Goal: Task Accomplishment & Management: Use online tool/utility

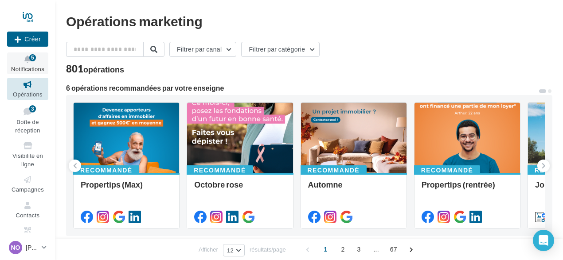
click at [32, 59] on div "5" at bounding box center [32, 57] width 7 height 7
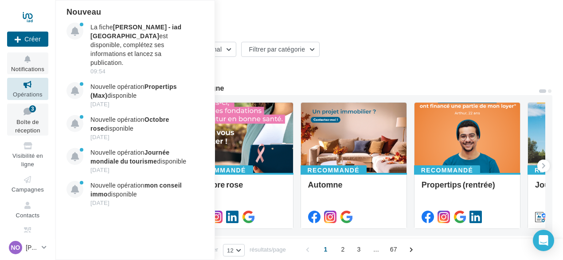
click at [27, 117] on icon at bounding box center [28, 111] width 36 height 12
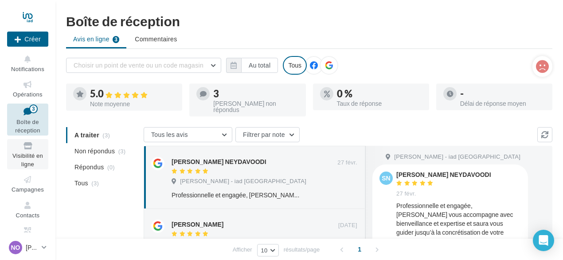
click at [25, 153] on span "Visibilité en ligne" at bounding box center [27, 160] width 31 height 16
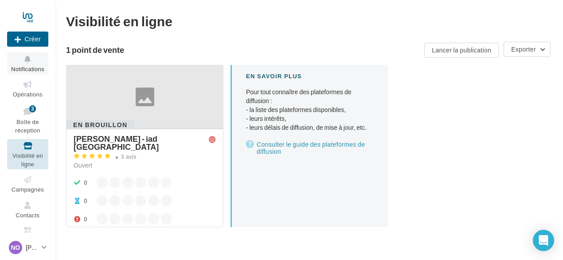
click at [30, 61] on icon at bounding box center [28, 59] width 36 height 10
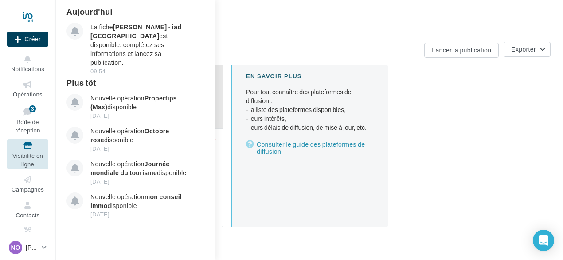
click at [32, 39] on button "Créer" at bounding box center [27, 39] width 41 height 15
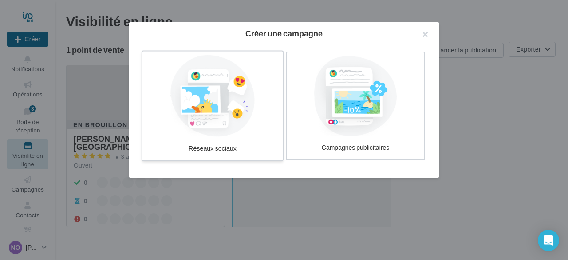
click at [178, 133] on div at bounding box center [212, 96] width 133 height 82
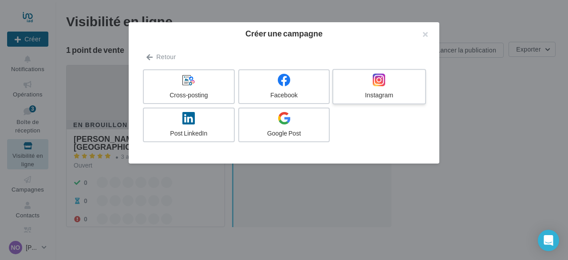
click at [382, 85] on icon at bounding box center [379, 79] width 13 height 13
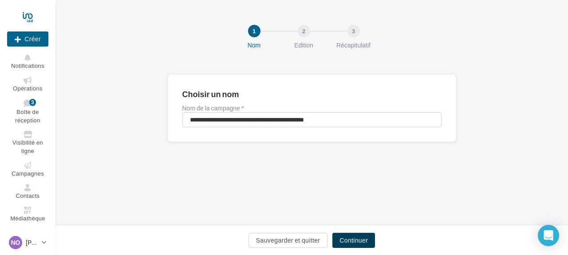
click at [357, 237] on button "Continuer" at bounding box center [353, 240] width 43 height 15
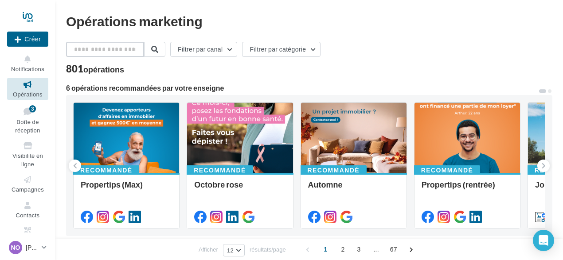
click at [90, 53] on input "text" at bounding box center [105, 49] width 78 height 15
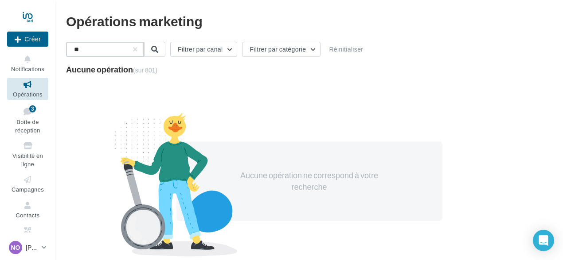
type input "*"
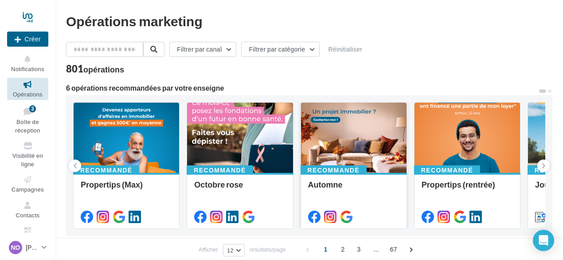
click at [370, 148] on div at bounding box center [354, 137] width 106 height 71
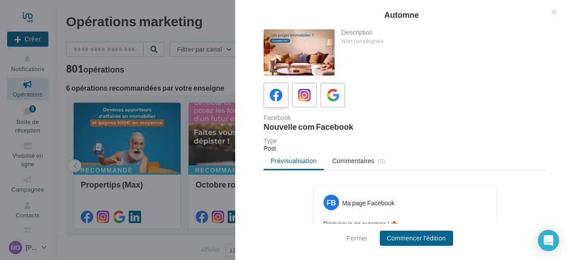
click at [277, 93] on icon at bounding box center [276, 95] width 13 height 13
click at [407, 236] on button "Commencer l'édition" at bounding box center [416, 237] width 73 height 15
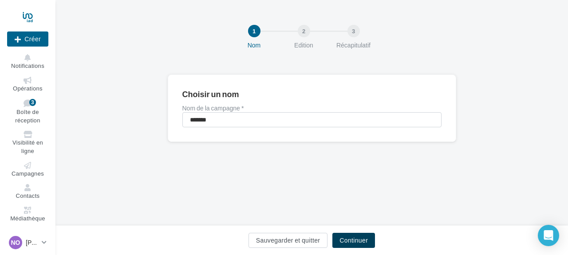
click at [359, 242] on button "Continuer" at bounding box center [353, 240] width 43 height 15
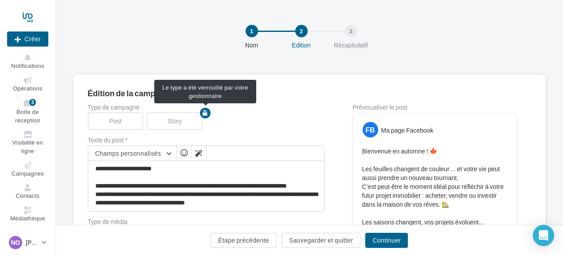
click at [167, 121] on div "Story" at bounding box center [176, 121] width 59 height 18
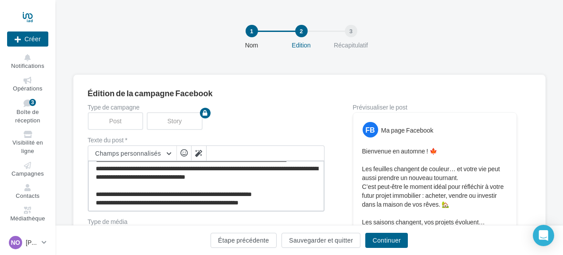
scroll to position [35, 0]
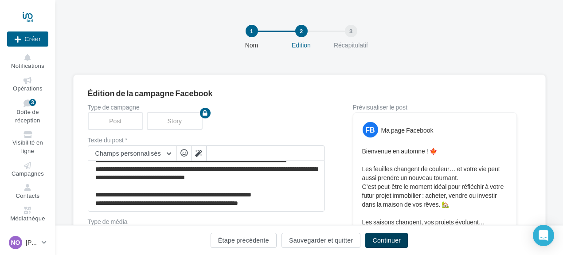
click at [395, 240] on button "Continuer" at bounding box center [387, 240] width 43 height 15
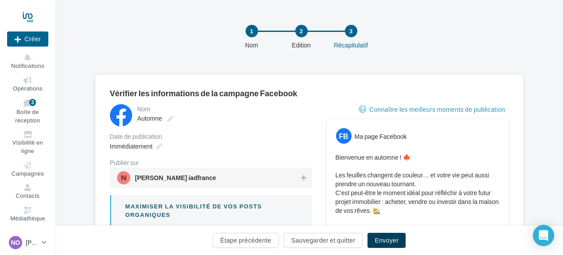
click at [395, 240] on button "Envoyer" at bounding box center [387, 240] width 38 height 15
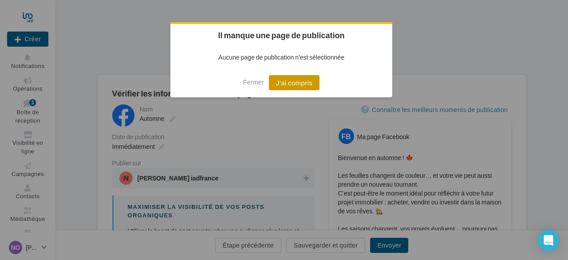
click at [299, 81] on button "J'ai compris" at bounding box center [294, 82] width 51 height 15
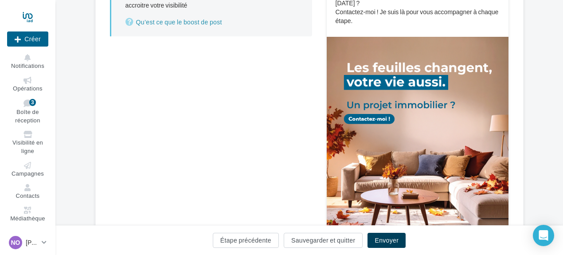
scroll to position [278, 0]
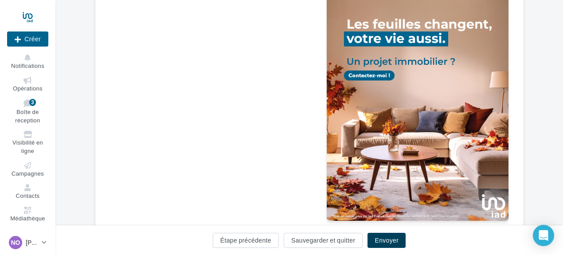
click at [388, 240] on button "Envoyer" at bounding box center [387, 240] width 38 height 15
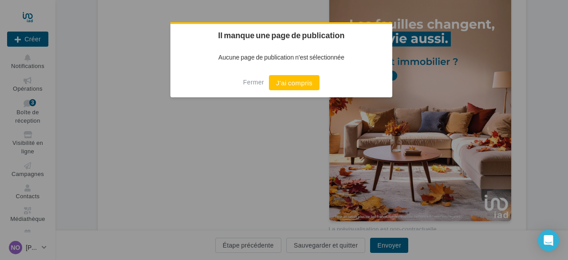
click at [377, 138] on div at bounding box center [284, 130] width 568 height 260
click at [278, 86] on button "J'ai compris" at bounding box center [294, 82] width 51 height 15
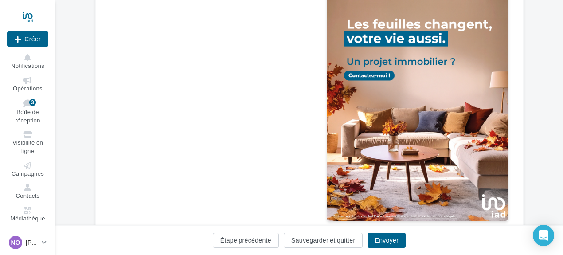
click at [359, 108] on img at bounding box center [418, 107] width 182 height 228
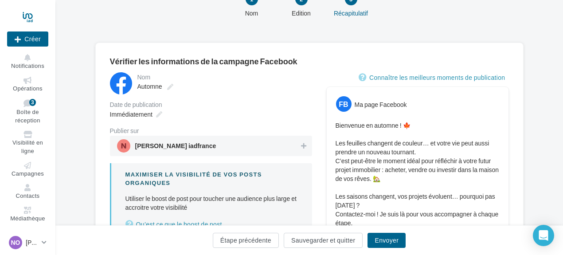
scroll to position [31, 0]
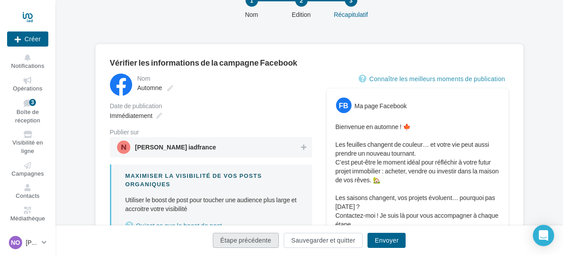
click at [264, 243] on button "Étape précédente" at bounding box center [246, 240] width 66 height 15
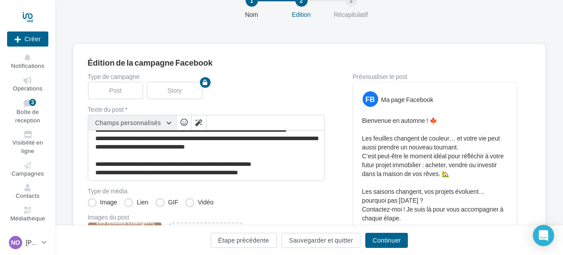
scroll to position [33, 0]
click at [169, 122] on button "Champs personnalisés" at bounding box center [132, 122] width 88 height 15
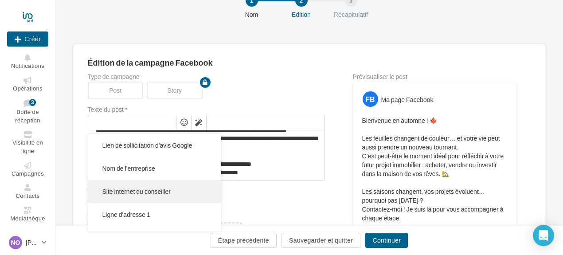
click at [165, 189] on span "Site internet du conseiller" at bounding box center [136, 192] width 69 height 8
type textarea "**********"
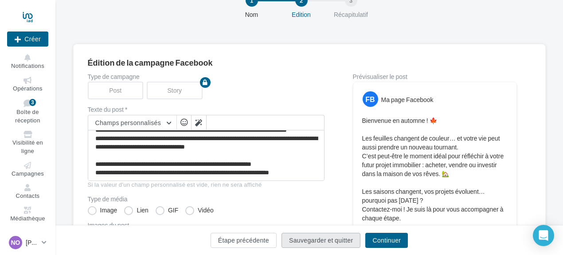
scroll to position [34, 0]
click at [301, 233] on button "Sauvegarder et quitter" at bounding box center [321, 240] width 79 height 15
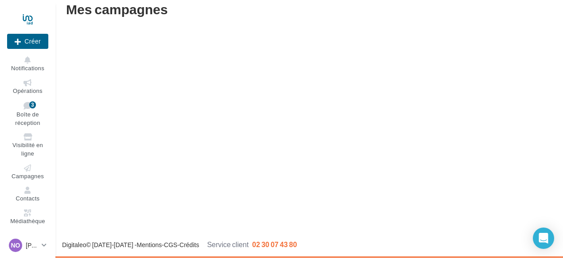
scroll to position [14, 0]
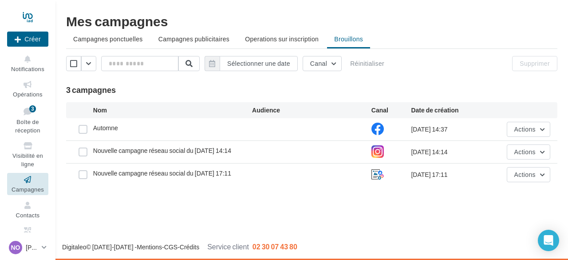
click at [122, 126] on div "Automne" at bounding box center [172, 128] width 159 height 11
click at [83, 129] on label at bounding box center [83, 129] width 9 height 9
click at [544, 128] on button "Actions" at bounding box center [528, 129] width 43 height 15
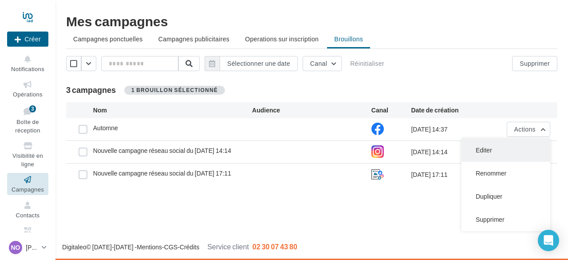
click at [491, 151] on button "Editer" at bounding box center [505, 149] width 89 height 23
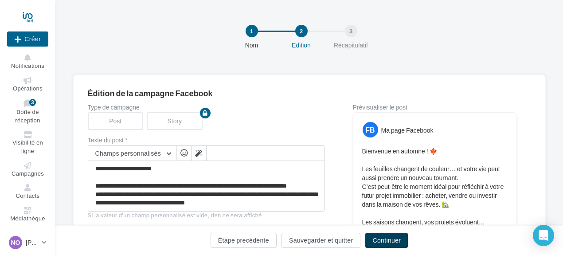
click at [398, 241] on button "Continuer" at bounding box center [387, 240] width 43 height 15
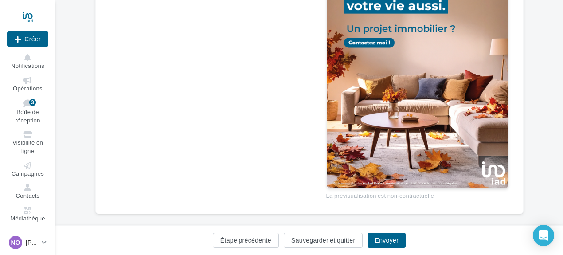
scroll to position [322, 0]
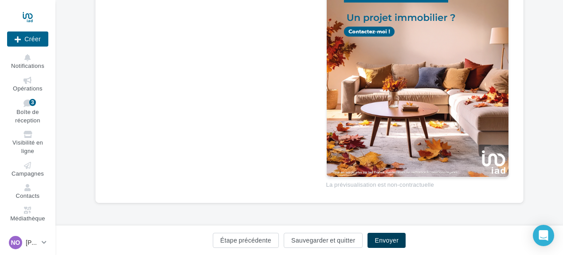
click at [392, 238] on button "Envoyer" at bounding box center [387, 240] width 38 height 15
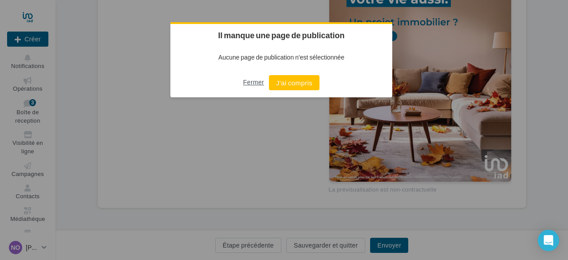
click at [254, 85] on button "Fermer" at bounding box center [253, 82] width 21 height 14
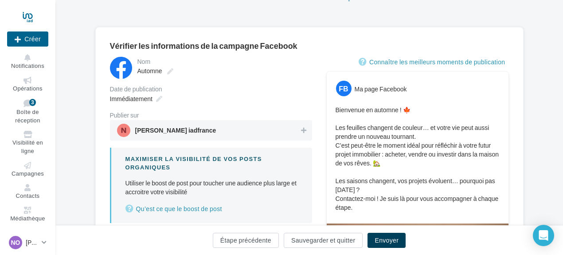
scroll to position [0, 0]
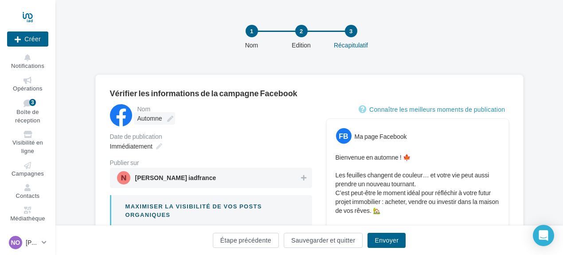
click at [169, 120] on icon at bounding box center [170, 119] width 6 height 6
click at [169, 120] on input "*******" at bounding box center [177, 119] width 78 height 15
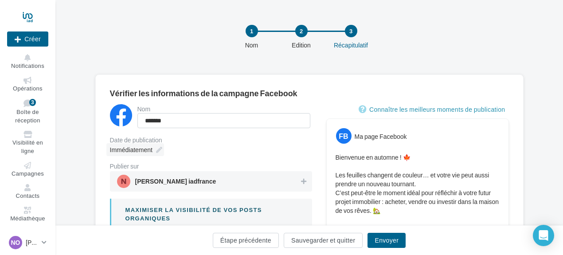
click at [156, 152] on div "Immédiatement" at bounding box center [135, 149] width 58 height 13
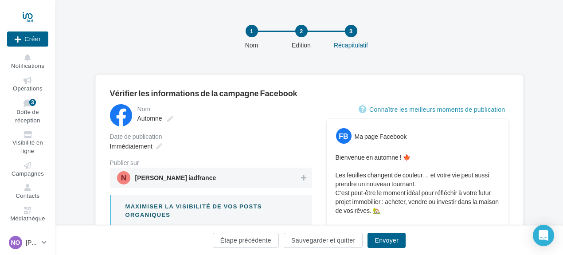
click at [230, 130] on div "Nom ******* Automne Date de publication Immédiatement Publier sur Nathalie Opso…" at bounding box center [211, 187] width 202 height 166
click at [380, 241] on button "Envoyer" at bounding box center [387, 240] width 38 height 15
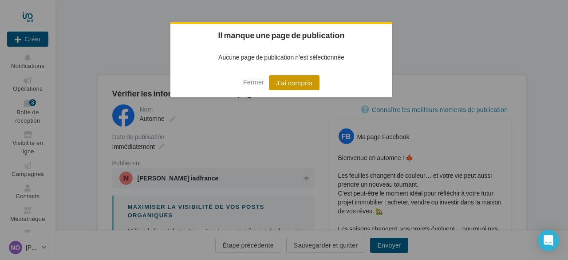
click at [292, 85] on button "J'ai compris" at bounding box center [294, 82] width 51 height 15
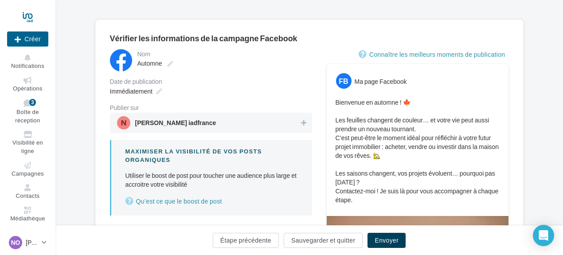
scroll to position [54, 0]
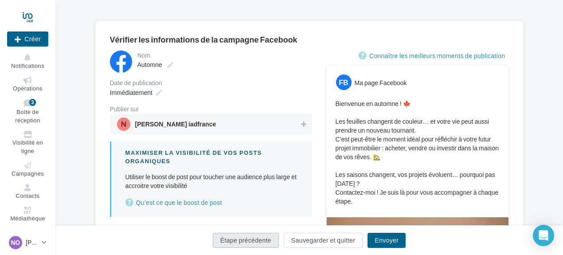
click at [256, 243] on button "Étape précédente" at bounding box center [246, 240] width 66 height 15
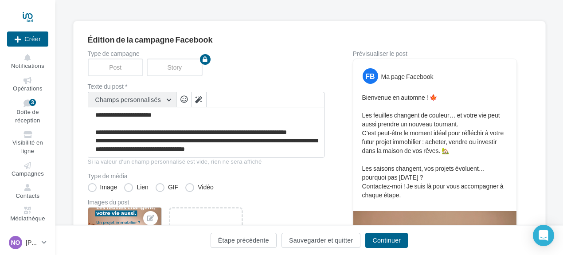
click at [170, 99] on button "Champs personnalisés" at bounding box center [132, 99] width 88 height 15
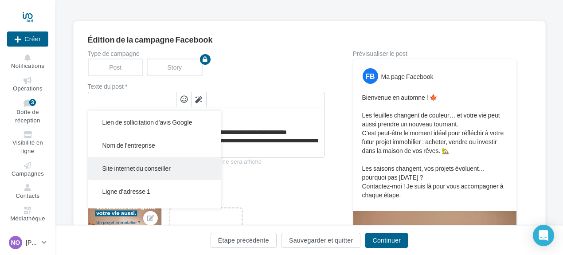
click at [159, 166] on span "Site internet du conseiller" at bounding box center [136, 169] width 69 height 8
type textarea "**********"
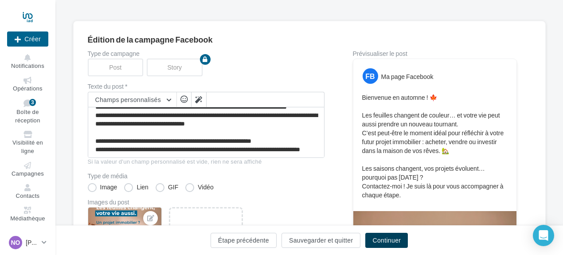
scroll to position [42, 0]
click at [394, 242] on button "Continuer" at bounding box center [387, 240] width 43 height 15
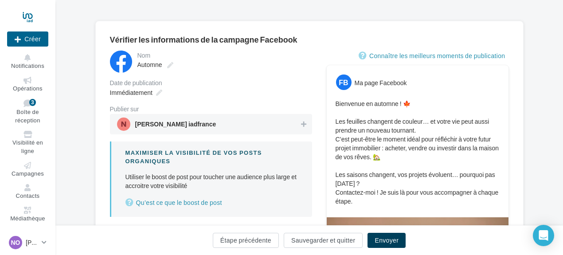
click at [394, 242] on button "Envoyer" at bounding box center [387, 240] width 38 height 15
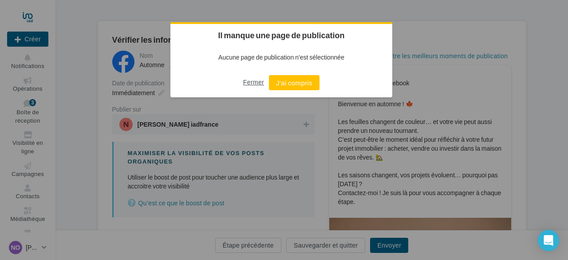
click at [262, 83] on button "Fermer" at bounding box center [253, 82] width 21 height 14
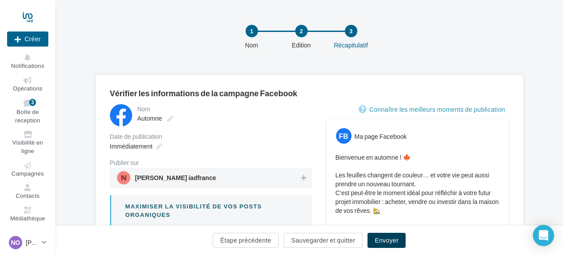
click at [378, 244] on button "Envoyer" at bounding box center [387, 240] width 38 height 15
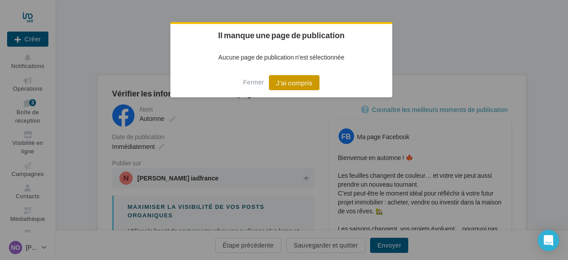
click at [303, 83] on button "J'ai compris" at bounding box center [294, 82] width 51 height 15
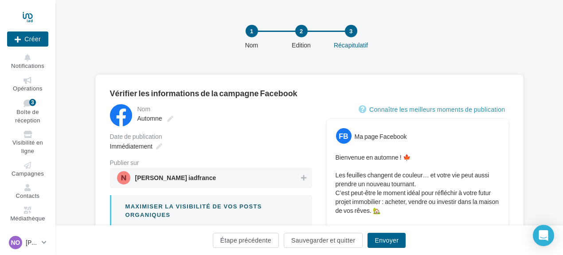
click at [524, 2] on div "1 Nom 2 Edition 3 Récapitulatif" at bounding box center [309, 37] width 508 height 75
click at [25, 193] on span "Contacts" at bounding box center [28, 195] width 24 height 7
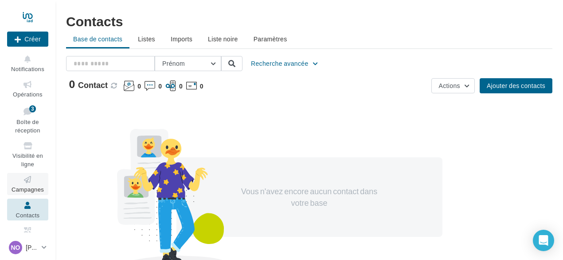
click at [26, 175] on icon at bounding box center [28, 179] width 36 height 10
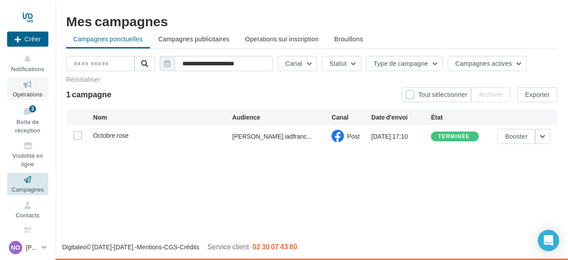
click at [23, 91] on link "Opérations" at bounding box center [27, 89] width 41 height 22
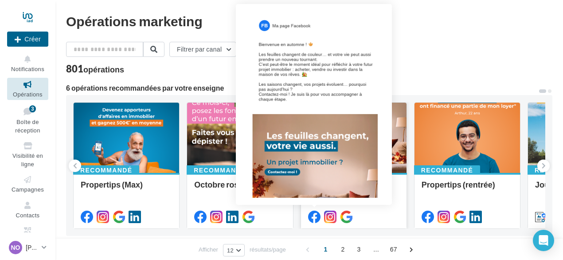
click at [315, 219] on icon at bounding box center [314, 216] width 12 height 12
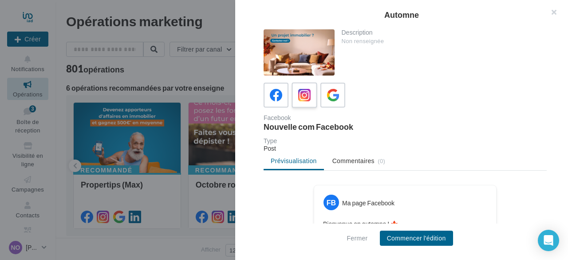
click at [310, 95] on icon at bounding box center [304, 95] width 13 height 13
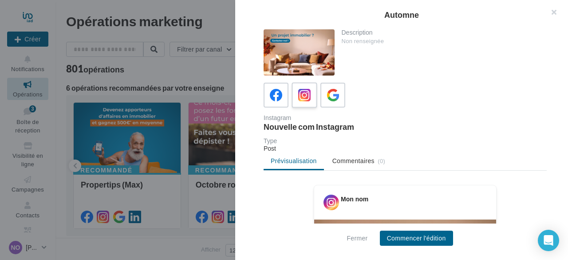
drag, startPoint x: 279, startPoint y: 97, endPoint x: 293, endPoint y: 96, distance: 14.6
click at [293, 96] on div at bounding box center [405, 95] width 283 height 25
click at [278, 96] on icon at bounding box center [276, 95] width 13 height 13
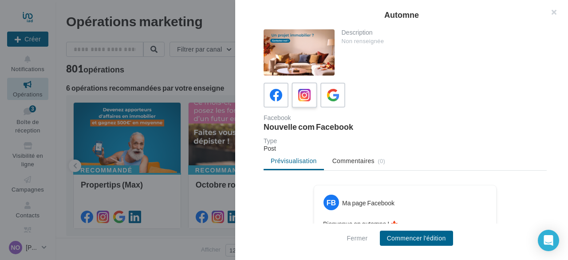
click at [304, 90] on icon at bounding box center [304, 95] width 13 height 13
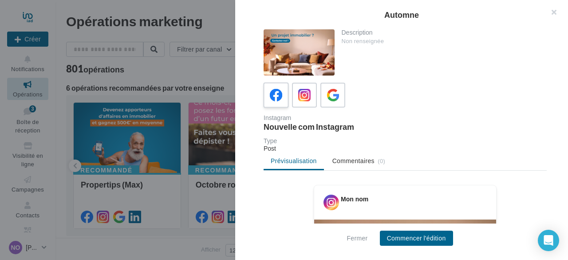
click at [279, 98] on icon at bounding box center [276, 95] width 13 height 13
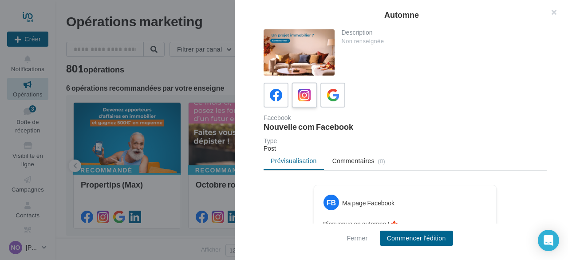
click at [300, 97] on icon at bounding box center [304, 95] width 13 height 13
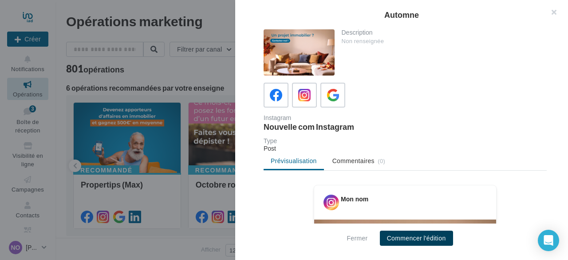
click at [392, 230] on button "Commencer l'édition" at bounding box center [416, 237] width 73 height 15
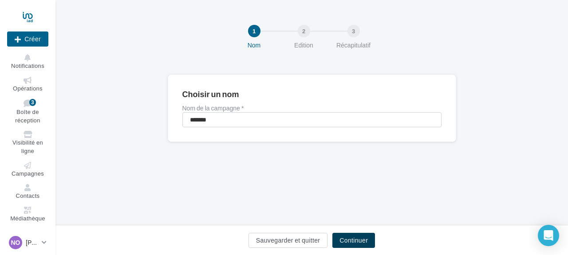
click at [348, 241] on button "Continuer" at bounding box center [353, 240] width 43 height 15
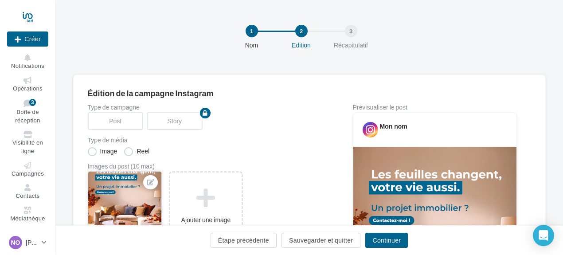
click at [144, 199] on div at bounding box center [124, 205] width 73 height 67
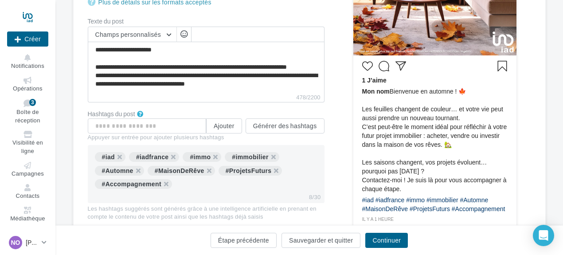
scroll to position [295, 0]
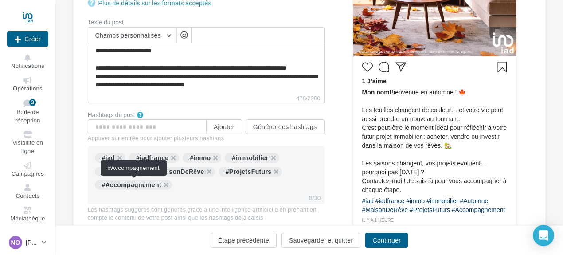
click at [154, 185] on div "#Accompagnement" at bounding box center [133, 185] width 77 height 10
click at [157, 183] on div "#Accompagnement" at bounding box center [133, 185] width 77 height 10
click at [162, 187] on button "button" at bounding box center [162, 187] width 0 height 0
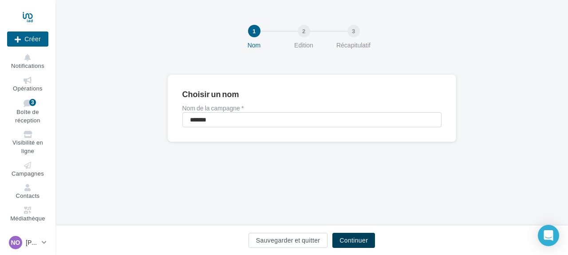
click at [364, 235] on button "Continuer" at bounding box center [353, 240] width 43 height 15
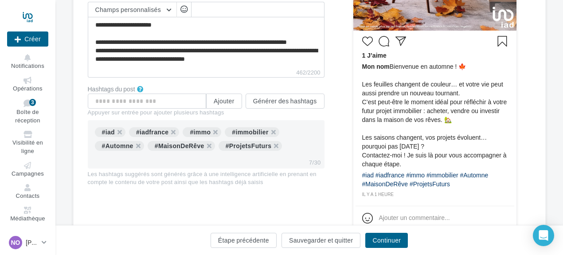
scroll to position [315, 0]
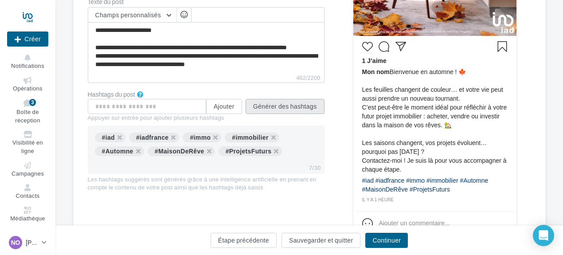
click at [303, 108] on button "Générer des hashtags" at bounding box center [285, 106] width 79 height 15
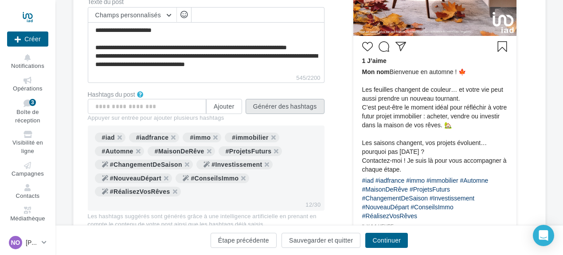
click at [303, 107] on button "Générer des hashtags" at bounding box center [285, 106] width 79 height 15
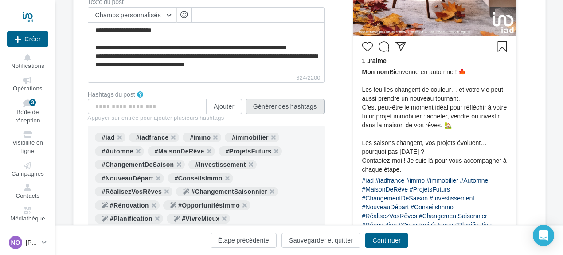
click at [303, 107] on button "Générer des hashtags" at bounding box center [285, 106] width 79 height 15
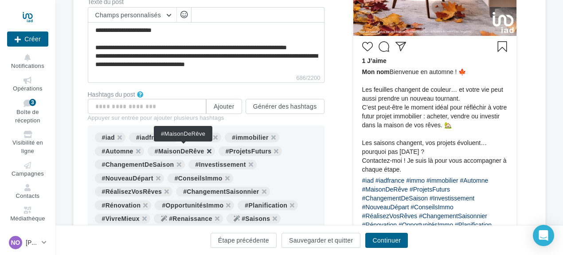
click at [205, 154] on button "button" at bounding box center [205, 154] width 0 height 0
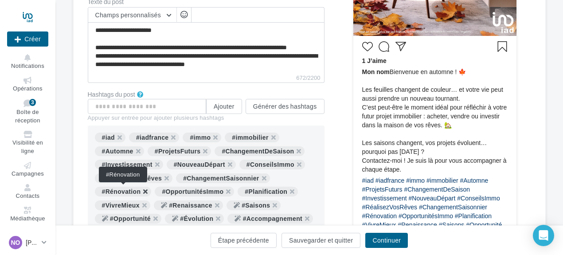
click at [141, 194] on button "button" at bounding box center [141, 194] width 0 height 0
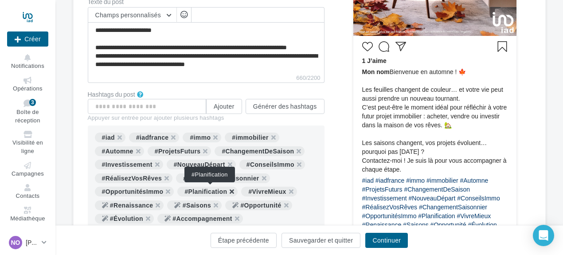
click at [227, 194] on button "button" at bounding box center [227, 194] width 0 height 0
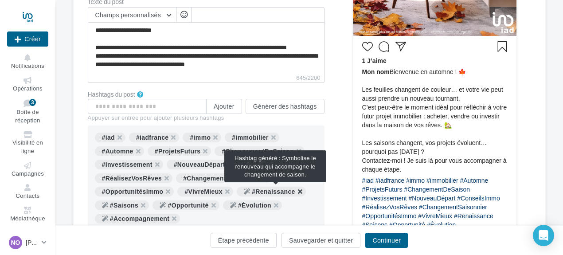
click at [295, 194] on button "button" at bounding box center [295, 194] width 0 height 0
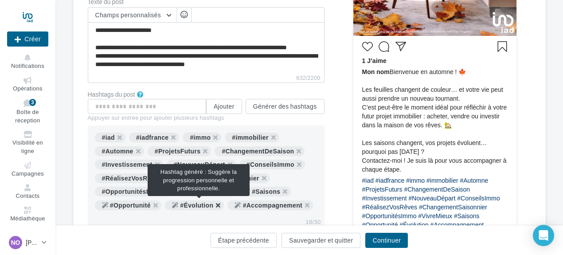
click at [213, 208] on button "button" at bounding box center [213, 208] width 0 height 0
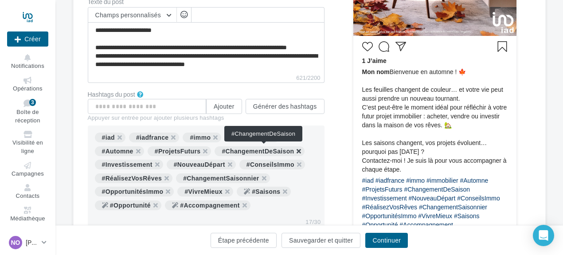
click at [294, 154] on button "button" at bounding box center [294, 154] width 0 height 0
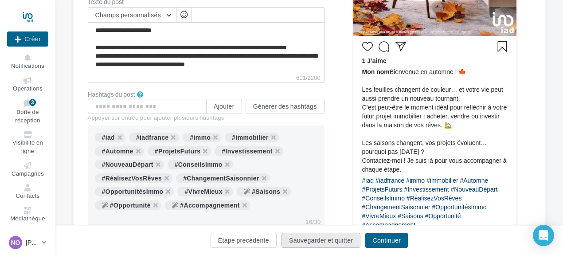
click at [323, 240] on button "Sauvegarder et quitter" at bounding box center [321, 240] width 79 height 15
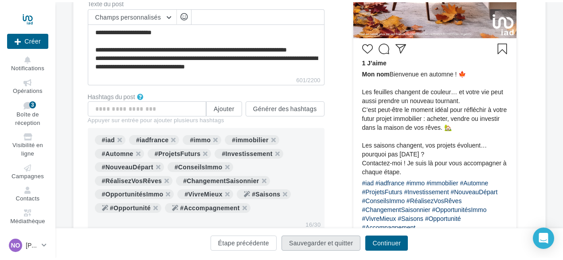
scroll to position [14, 0]
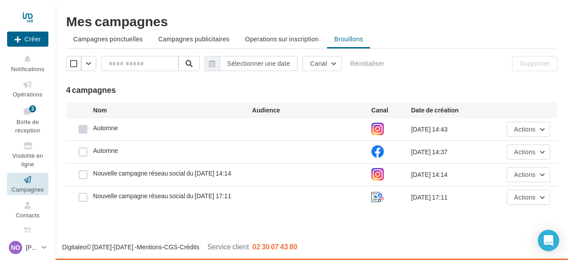
click at [81, 129] on label at bounding box center [83, 129] width 9 height 9
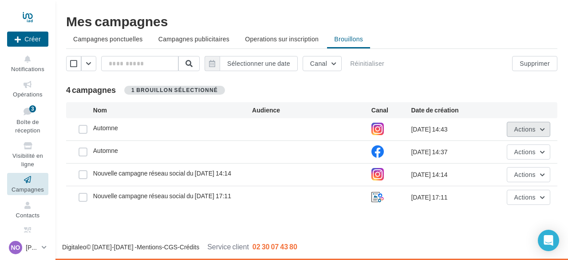
click at [541, 130] on button "Actions" at bounding box center [528, 129] width 43 height 15
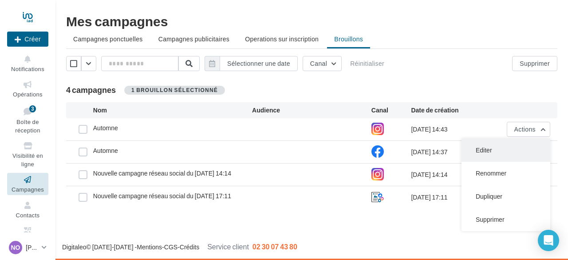
click at [488, 147] on button "Editer" at bounding box center [505, 149] width 89 height 23
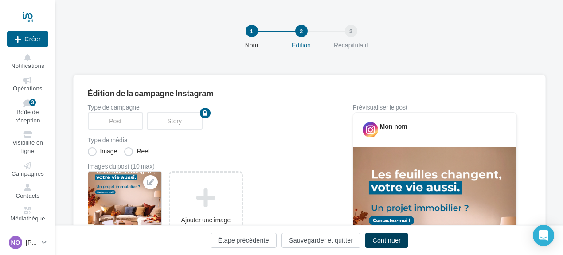
click at [382, 242] on button "Continuer" at bounding box center [387, 240] width 43 height 15
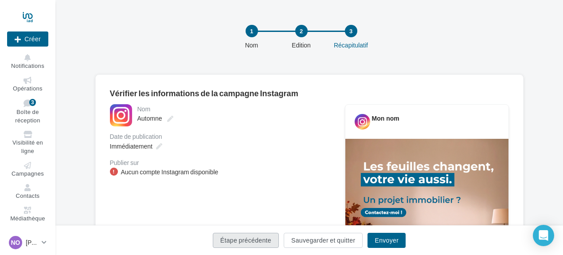
click at [254, 246] on button "Étape précédente" at bounding box center [246, 240] width 66 height 15
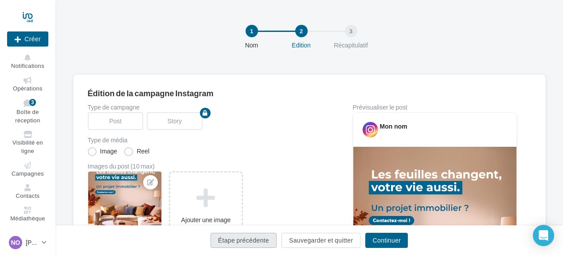
click at [231, 239] on button "Étape précédente" at bounding box center [244, 240] width 66 height 15
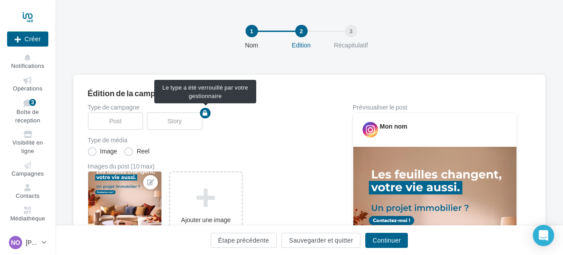
click at [130, 122] on div "Post" at bounding box center [117, 121] width 59 height 18
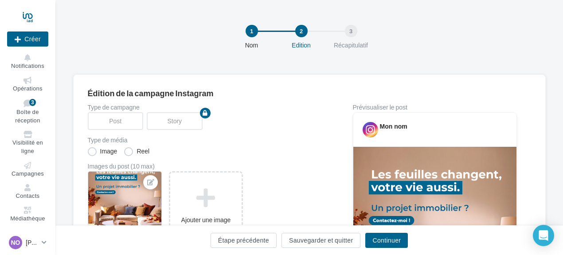
click at [252, 33] on div "1" at bounding box center [252, 31] width 12 height 12
click at [293, 238] on button "Sauvegarder et quitter" at bounding box center [321, 240] width 79 height 15
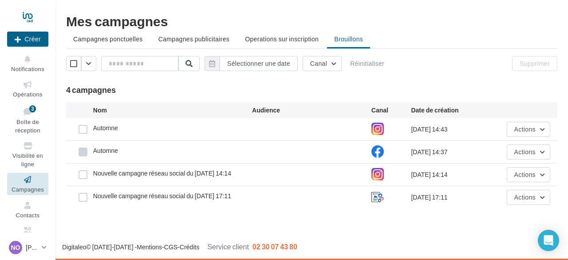
click at [83, 149] on label at bounding box center [83, 151] width 9 height 9
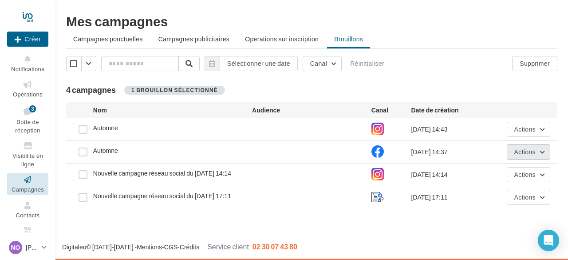
click at [543, 150] on button "Actions" at bounding box center [528, 151] width 43 height 15
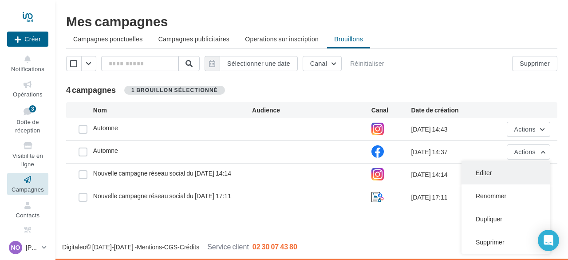
click at [495, 172] on button "Editer" at bounding box center [505, 172] width 89 height 23
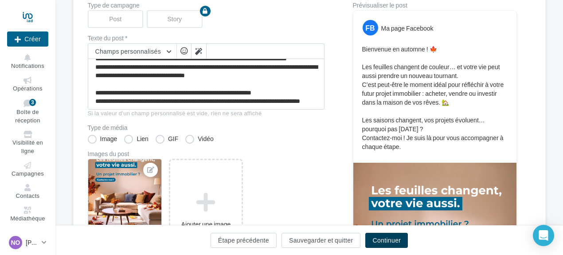
scroll to position [42, 0]
click at [377, 237] on button "Continuer" at bounding box center [387, 240] width 43 height 15
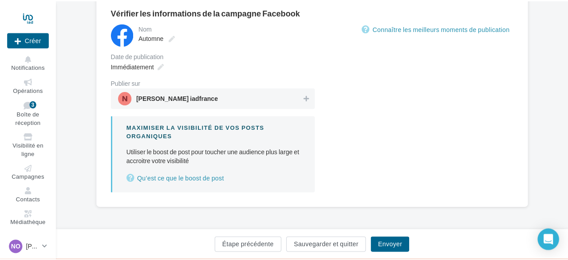
scroll to position [106, 0]
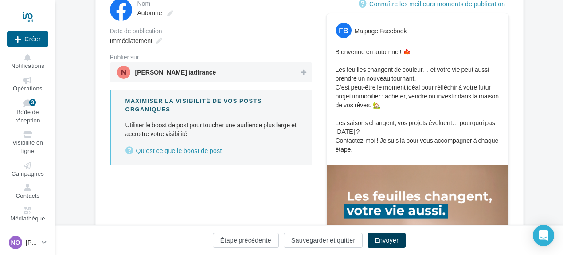
click at [377, 236] on button "Envoyer" at bounding box center [387, 240] width 38 height 15
